Goal: Information Seeking & Learning: Learn about a topic

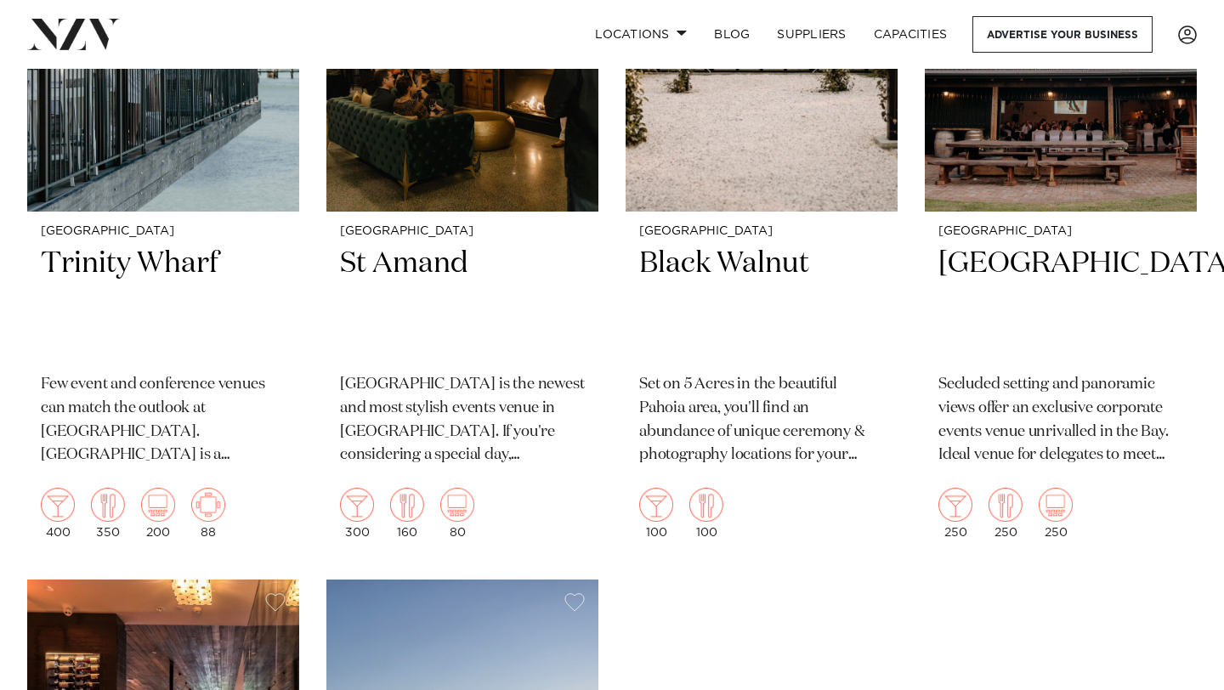
scroll to position [1611, 0]
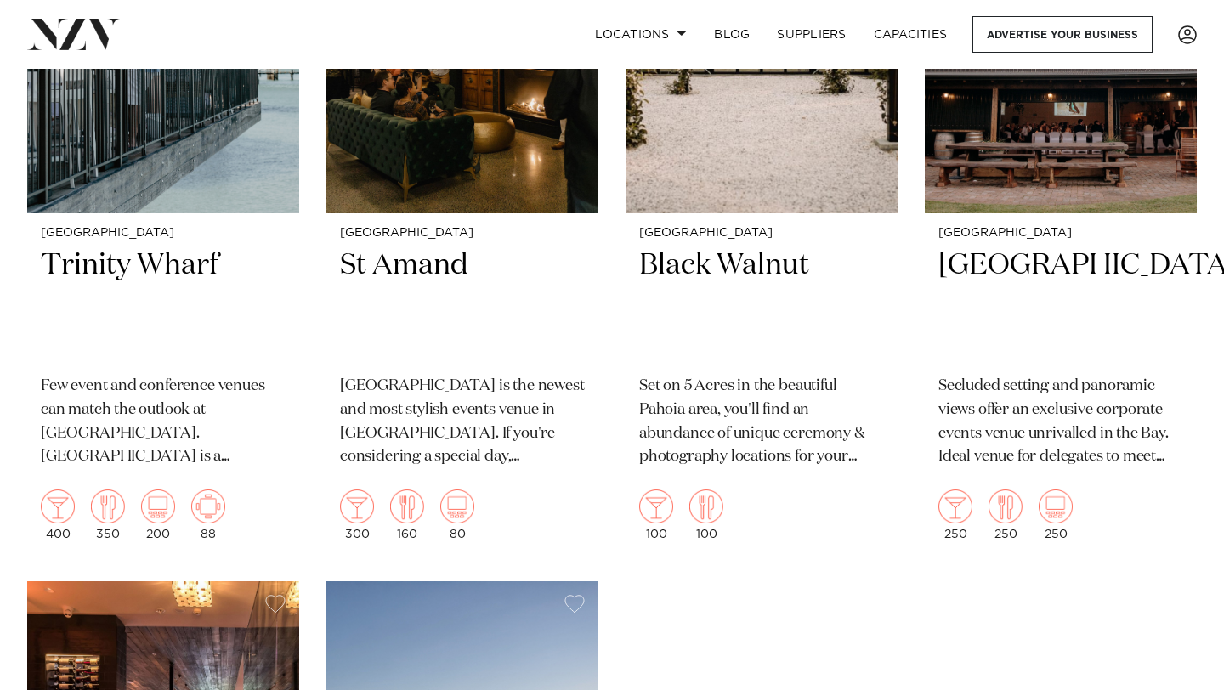
click at [798, 607] on div "Tauranga The Historic Village The Historic Village – Tauranga is a charming ens…" at bounding box center [611, 201] width 1169 height 2172
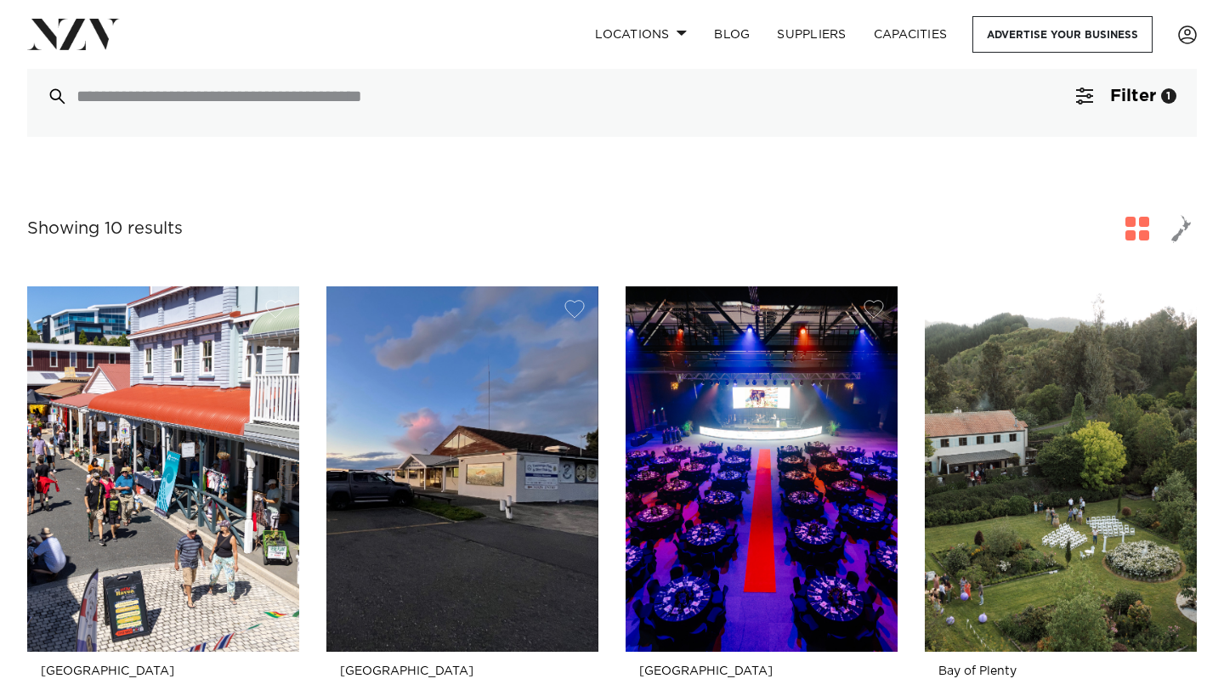
scroll to position [0, 0]
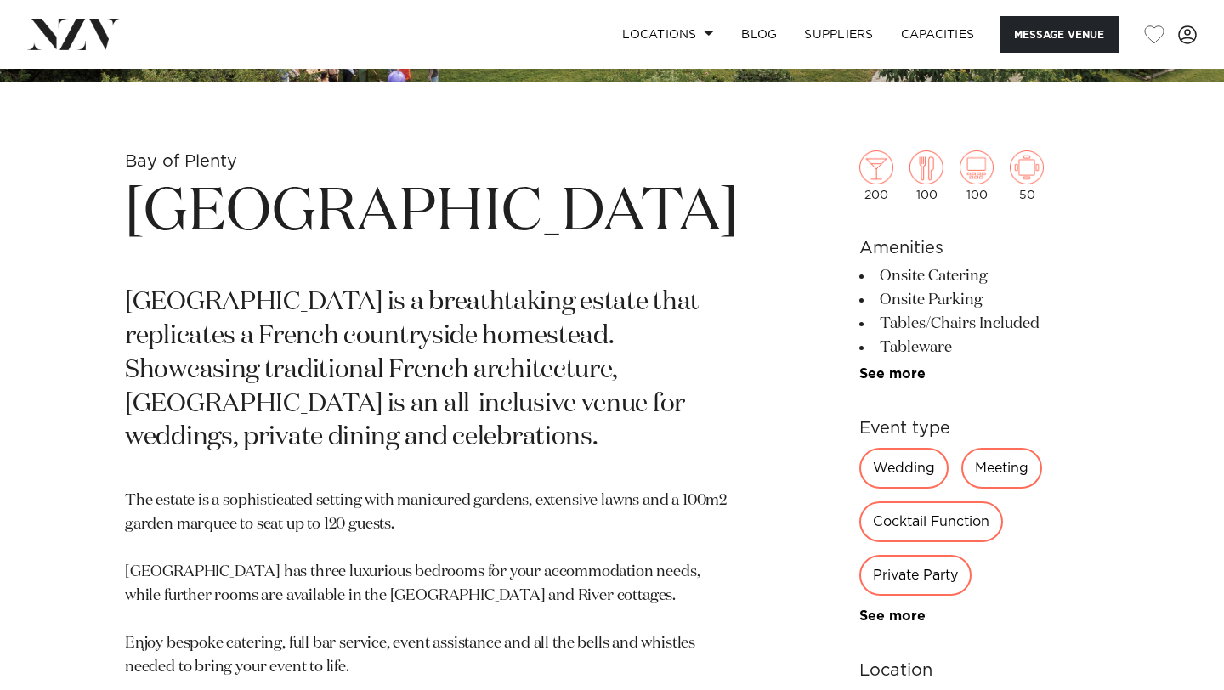
scroll to position [574, 0]
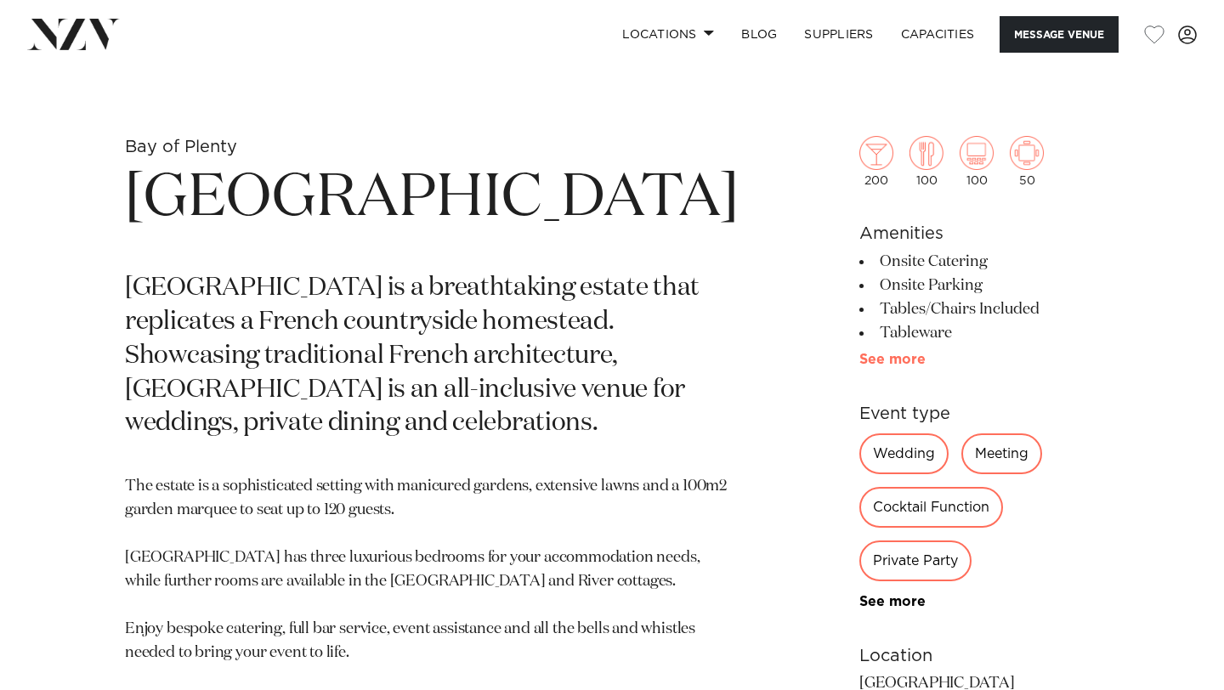
click at [859, 362] on link "See more" at bounding box center [925, 360] width 133 height 14
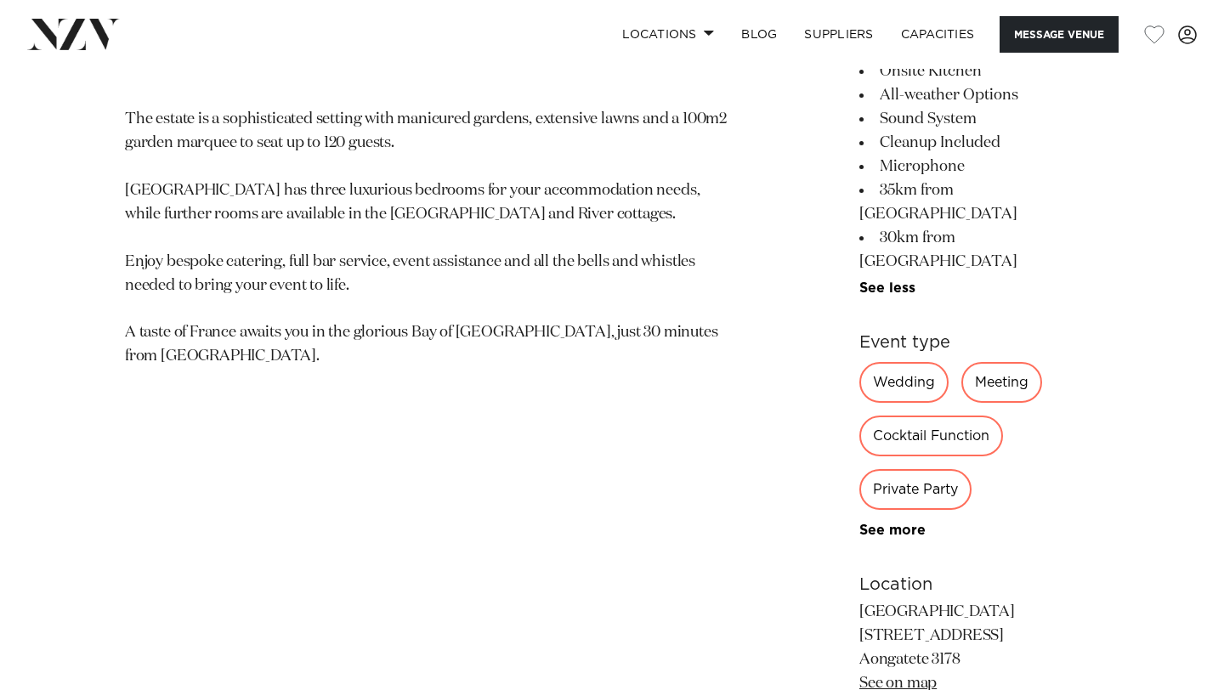
scroll to position [946, 0]
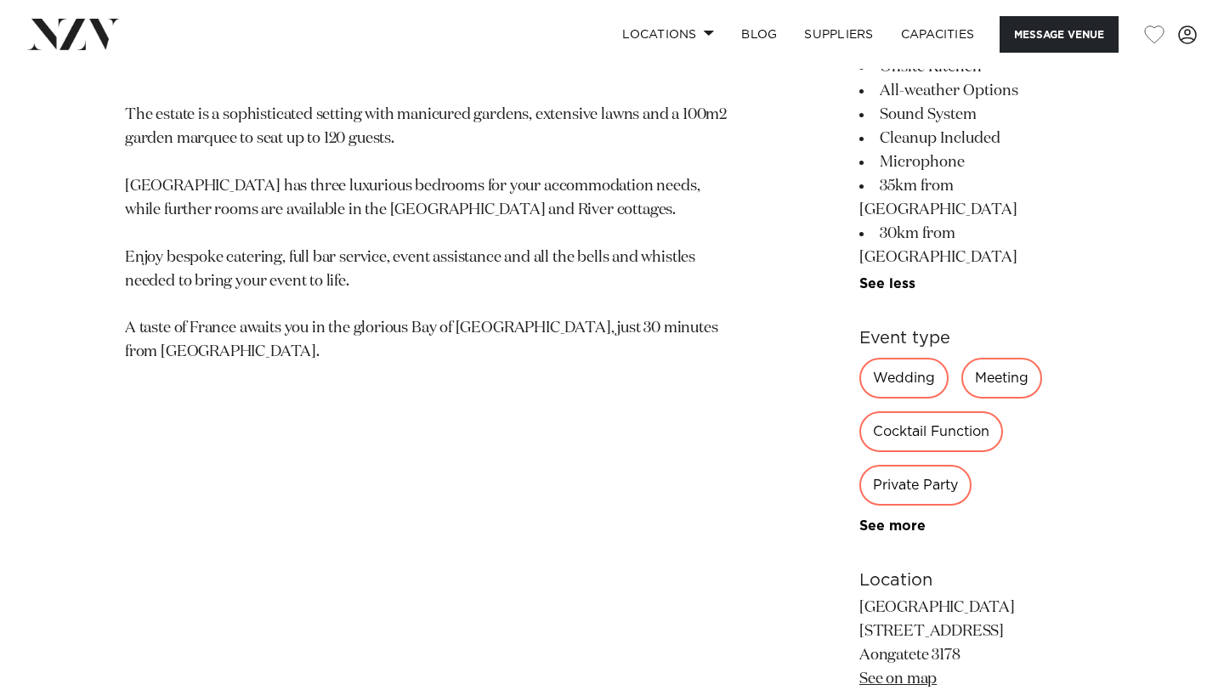
drag, startPoint x: 925, startPoint y: 559, endPoint x: 823, endPoint y: 505, distance: 116.3
click at [859, 597] on p "[GEOGRAPHIC_DATA] [STREET_ADDRESS] Aongatete 3178 See on map" at bounding box center [979, 644] width 240 height 95
copy p "[GEOGRAPHIC_DATA][STREET_ADDRESS]"
click at [737, 394] on div "Bay of Plenty [GEOGRAPHIC_DATA] [GEOGRAPHIC_DATA] is a breathtaking estate that…" at bounding box center [612, 329] width 1196 height 1129
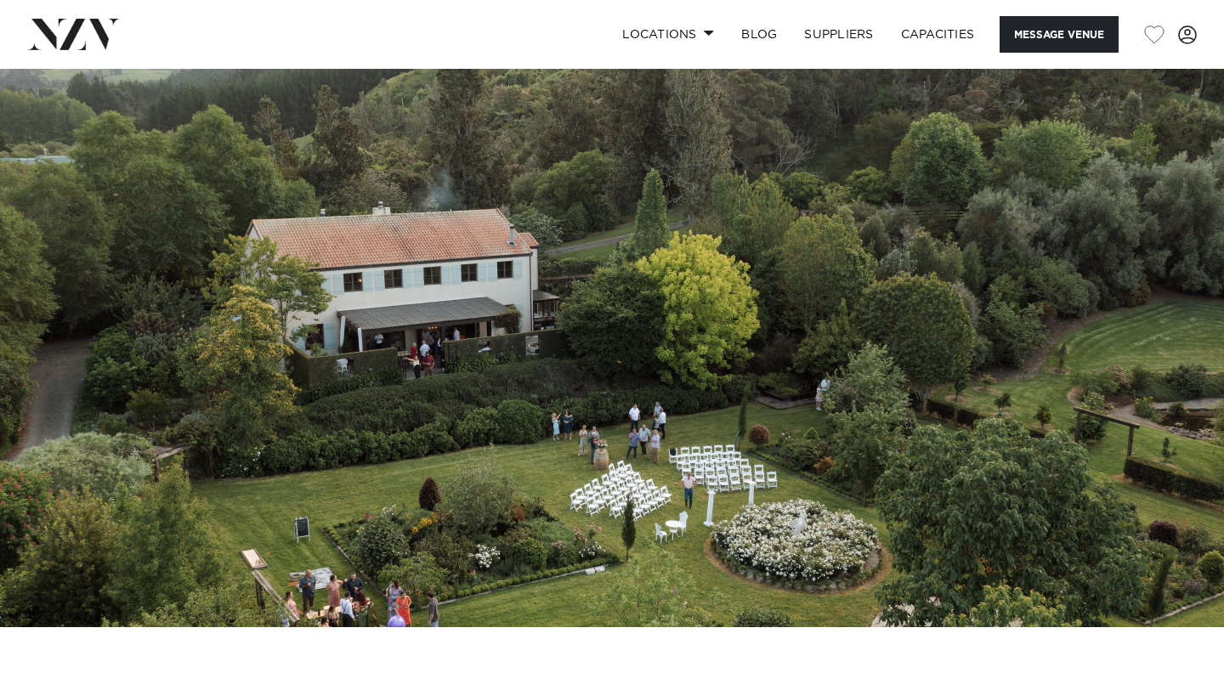
scroll to position [14, 0]
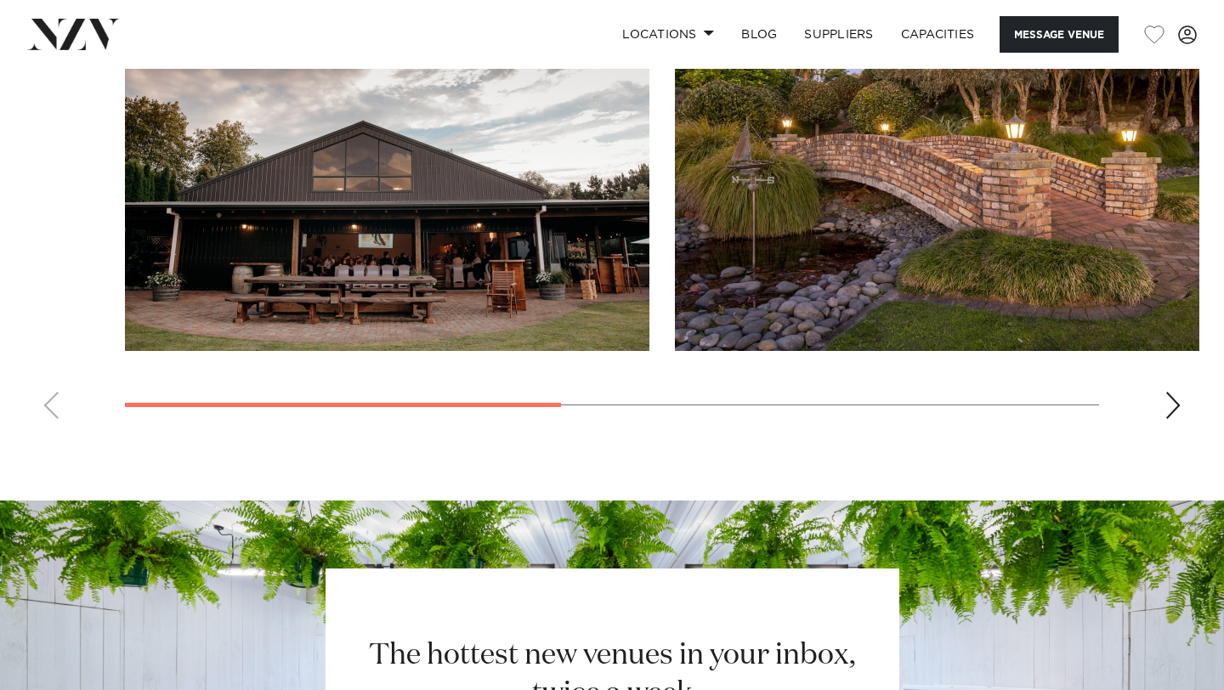
scroll to position [1356, 0]
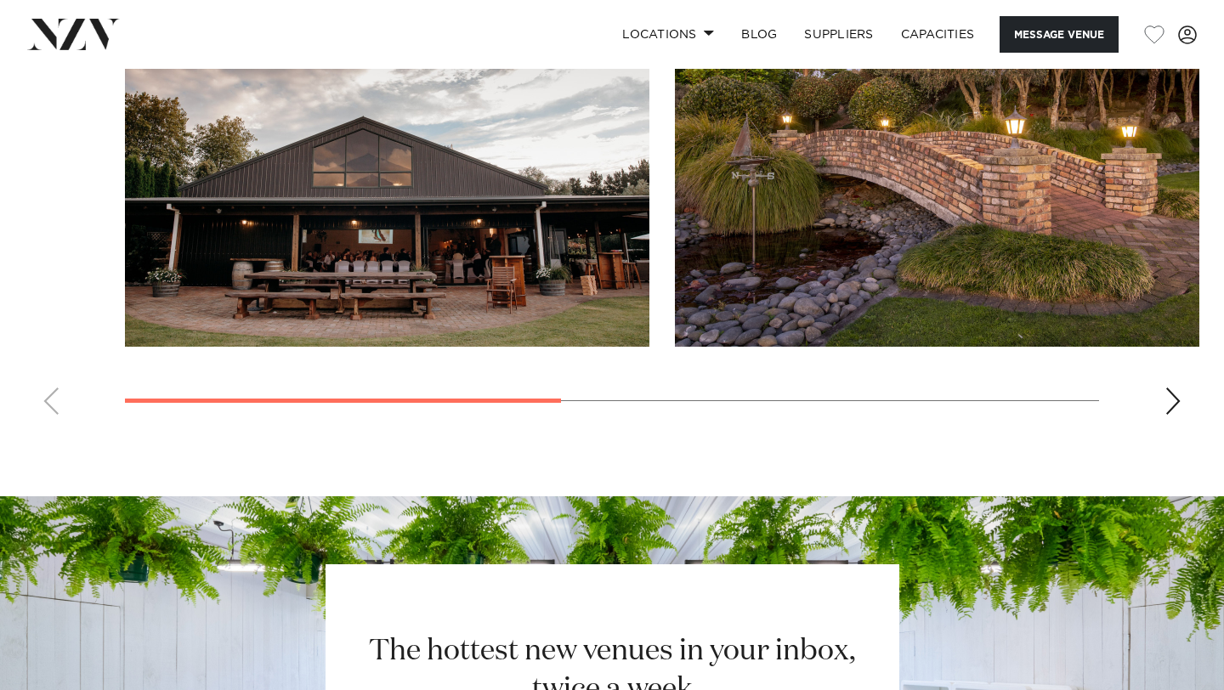
click at [1167, 407] on div "Next slide" at bounding box center [1172, 400] width 17 height 27
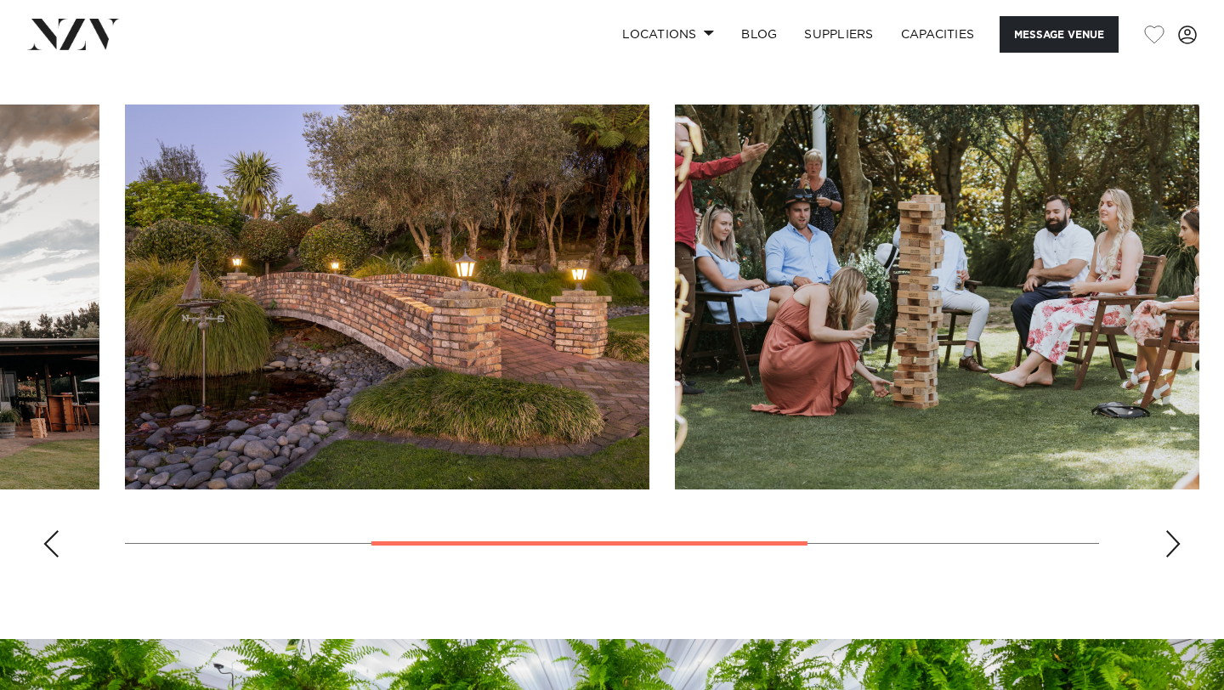
scroll to position [1196, 0]
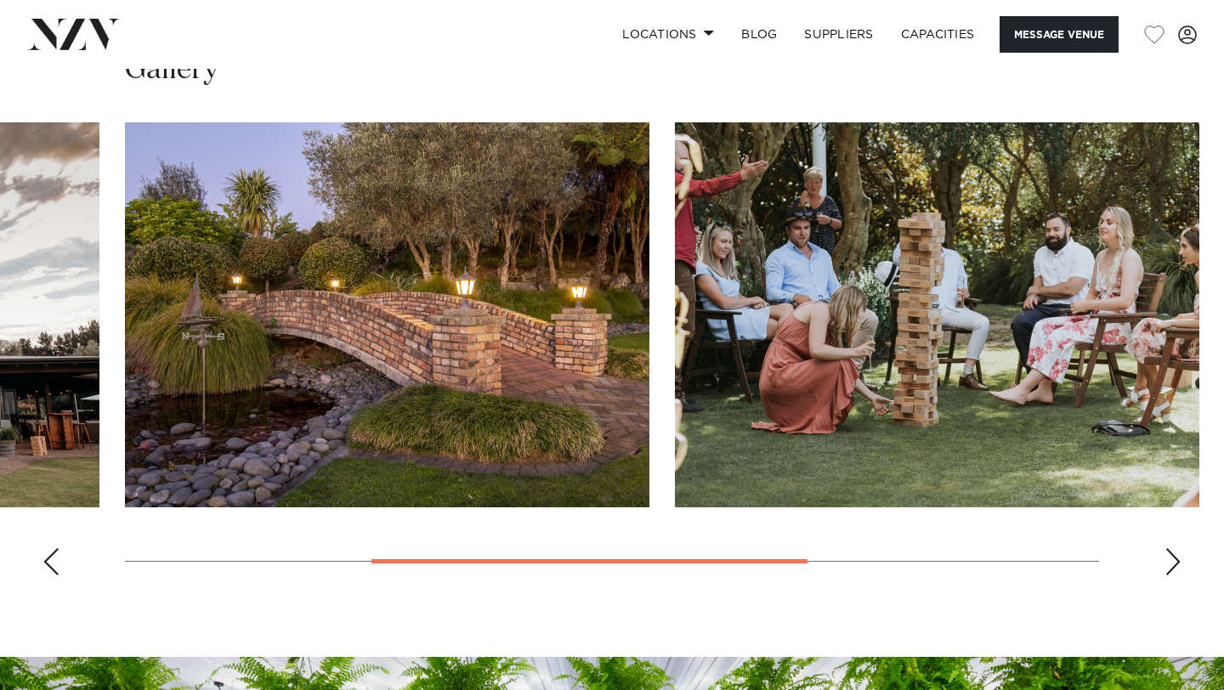
click at [1174, 560] on div "Next slide" at bounding box center [1172, 561] width 17 height 27
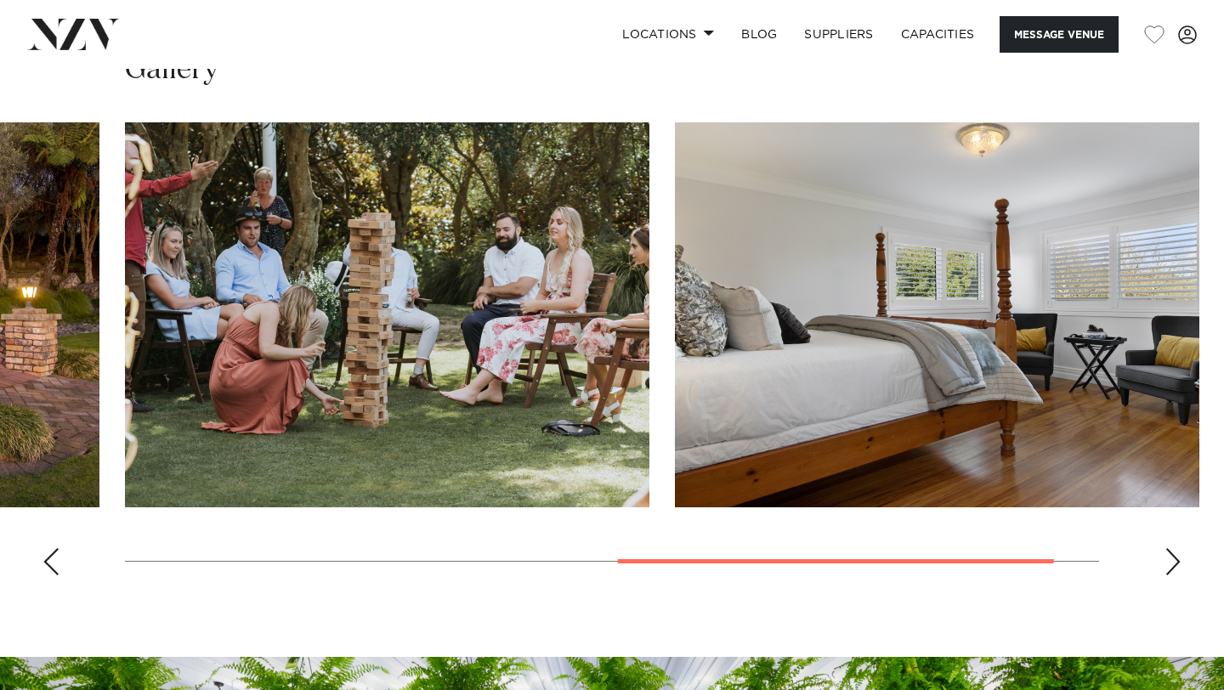
click at [1174, 560] on div "Next slide" at bounding box center [1172, 561] width 17 height 27
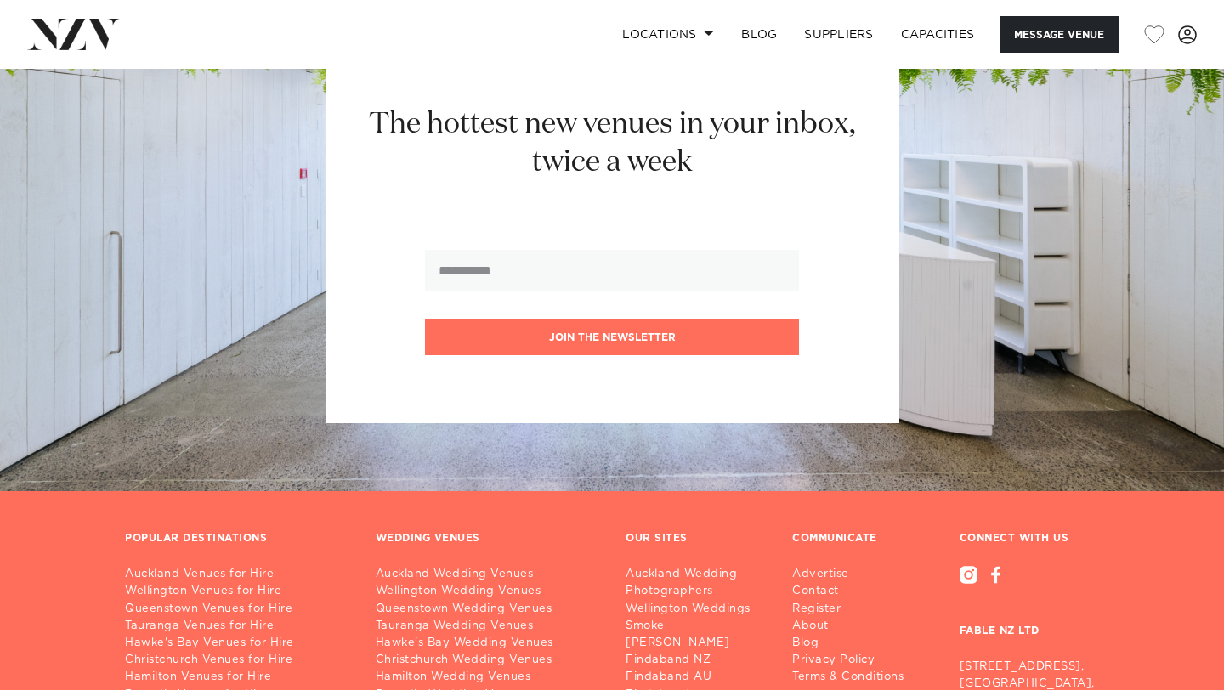
scroll to position [1886, 0]
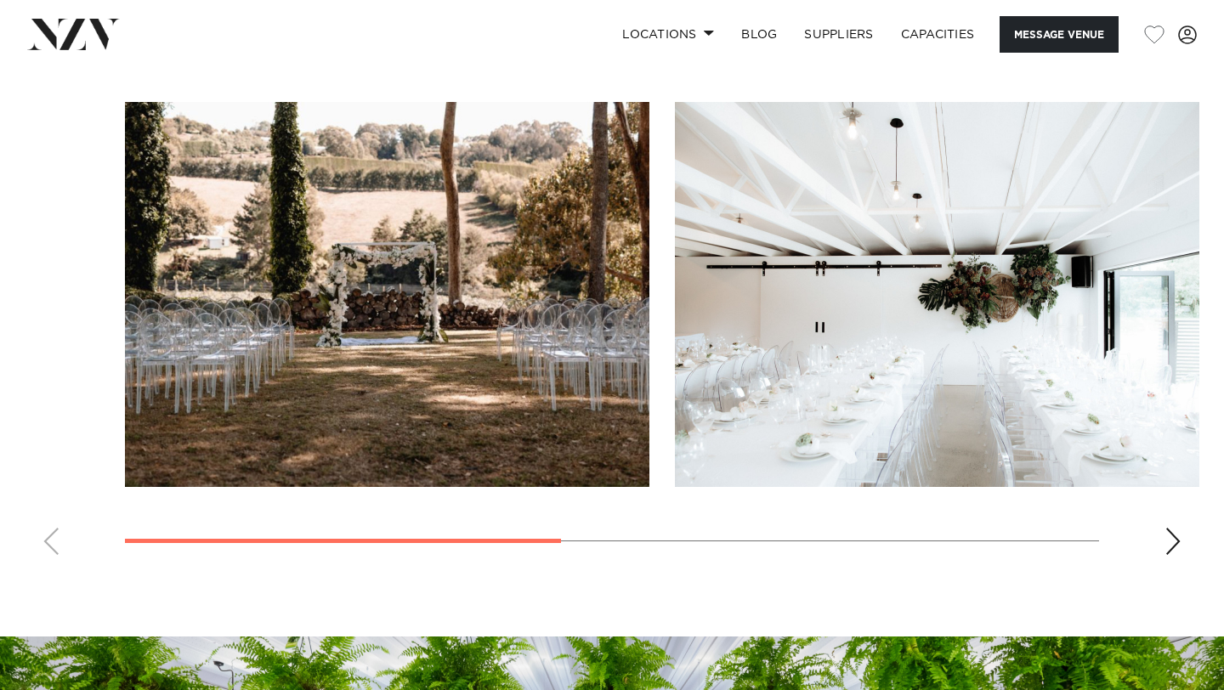
scroll to position [1264, 0]
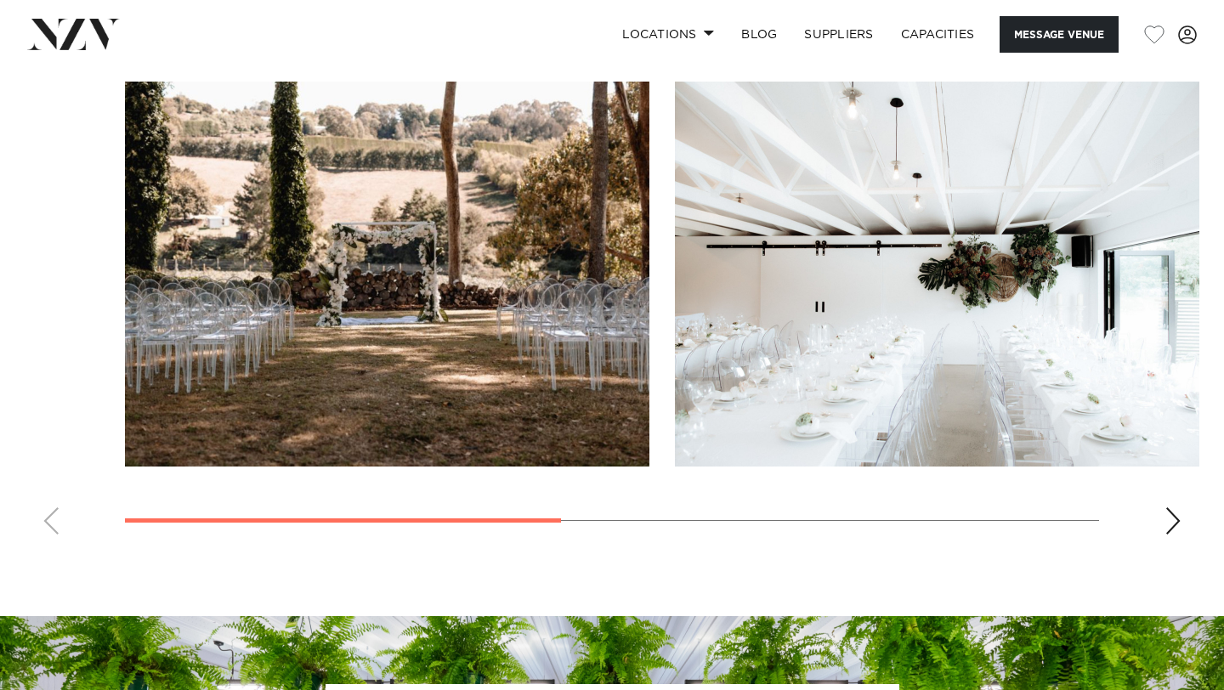
click at [1170, 524] on div "Next slide" at bounding box center [1172, 520] width 17 height 27
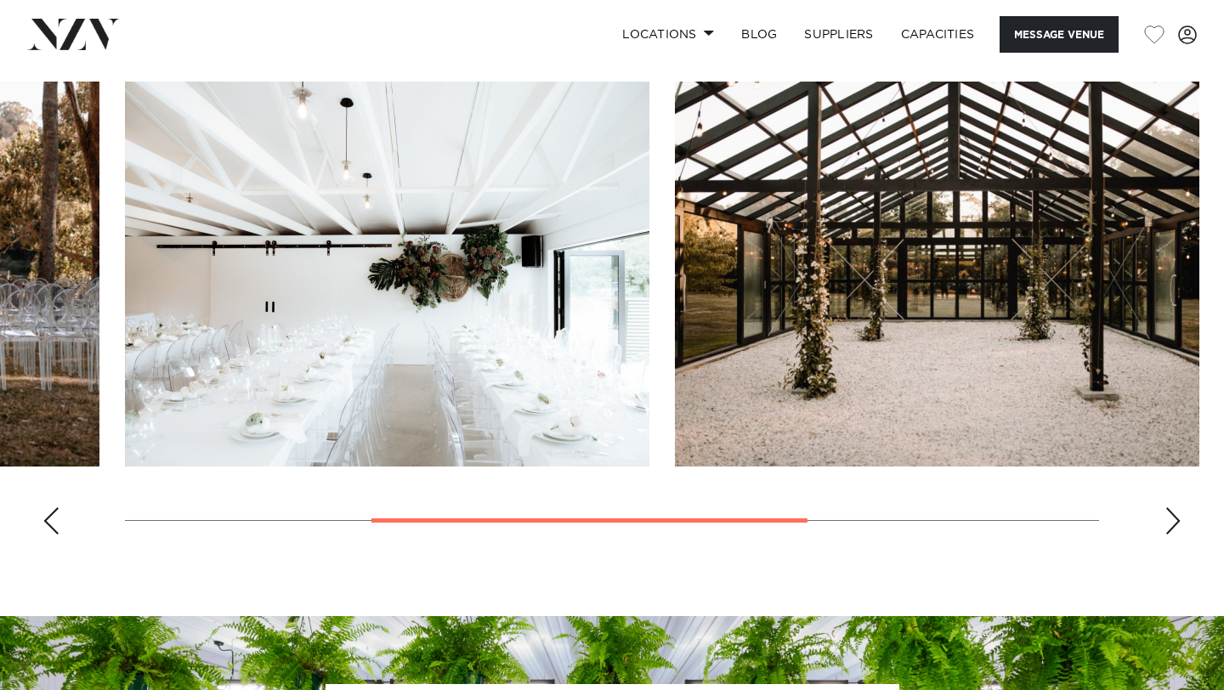
click at [1170, 524] on div "Next slide" at bounding box center [1172, 520] width 17 height 27
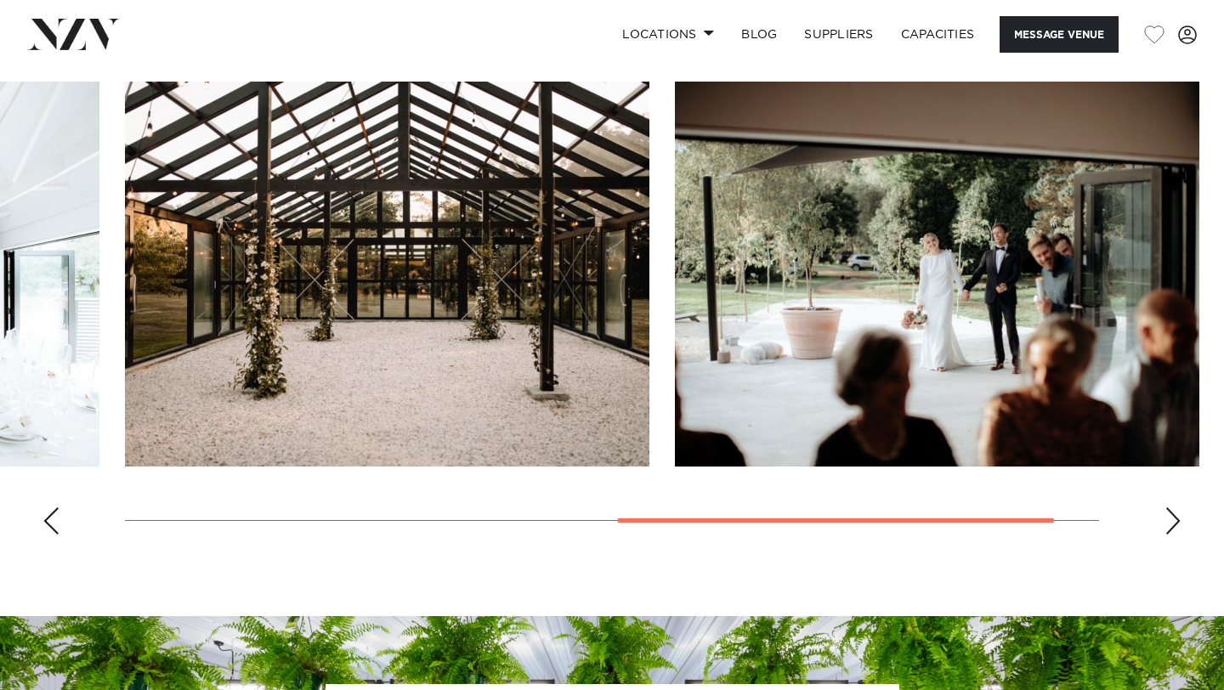
click at [1169, 524] on div "Next slide" at bounding box center [1172, 520] width 17 height 27
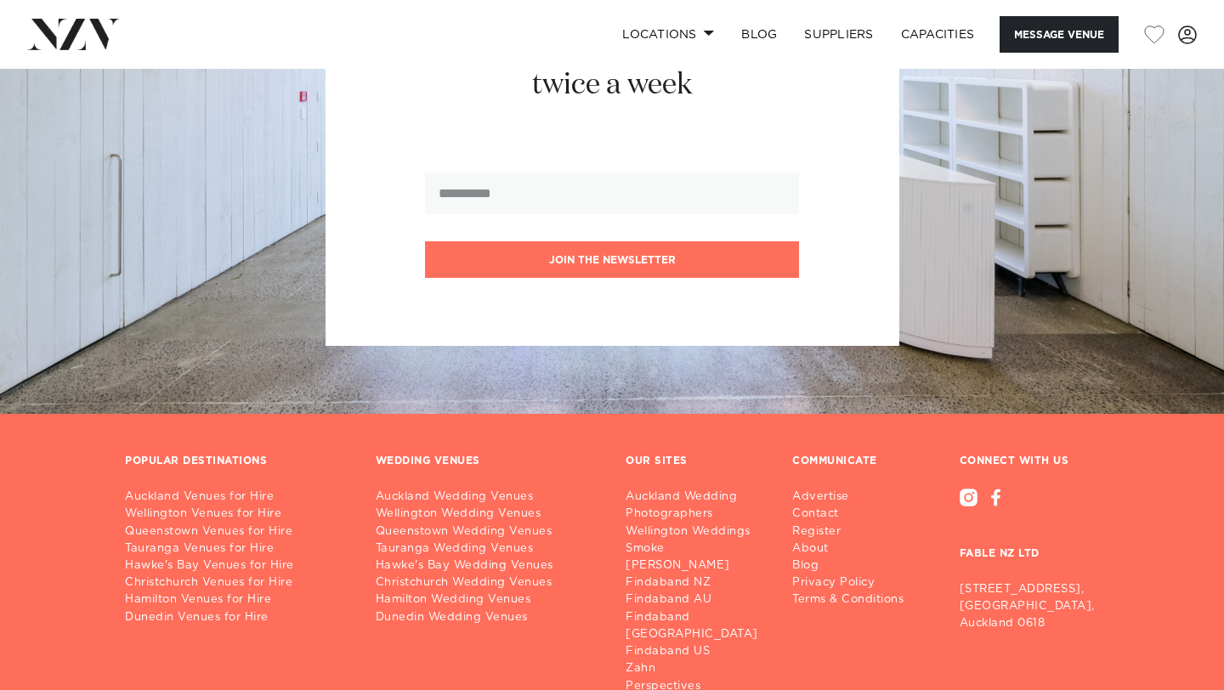
scroll to position [1989, 0]
